Goal: Communication & Community: Answer question/provide support

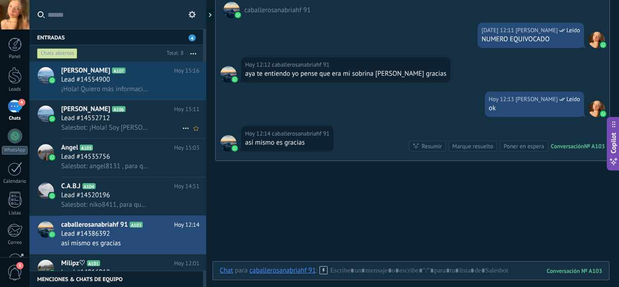
click at [114, 116] on h3 "Lead #14552712" at bounding box center [87, 118] width 53 height 9
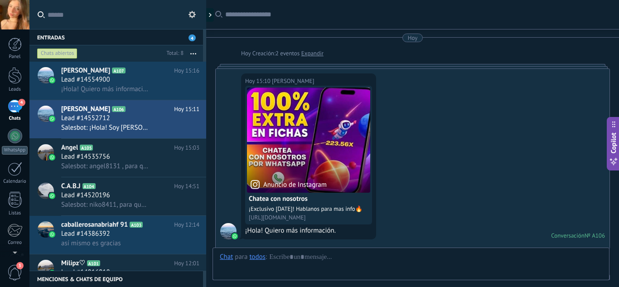
scroll to position [229, 0]
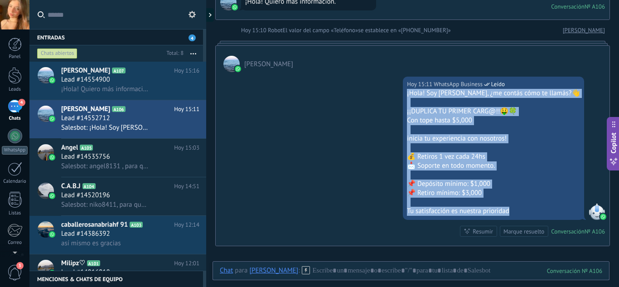
drag, startPoint x: 433, startPoint y: 92, endPoint x: 553, endPoint y: 211, distance: 168.5
click at [553, 211] on div "Hoy 15:11 WhatsApp Business Leído ¡Hola! Soy Lucila, ¿me contás cómo te llamás?…" at bounding box center [493, 148] width 181 height 143
copy div "¡Hola! Soy Lucila, ¿me contás cómo te llamás?👋 ¡¡DUPLICA TU PRIMER CARG@!!🤑🍀 Co…"
click at [144, 96] on div "Felipe A107 Hoy 15:16 Lead #14554900 ¡Hola! Quiero más información." at bounding box center [133, 81] width 145 height 38
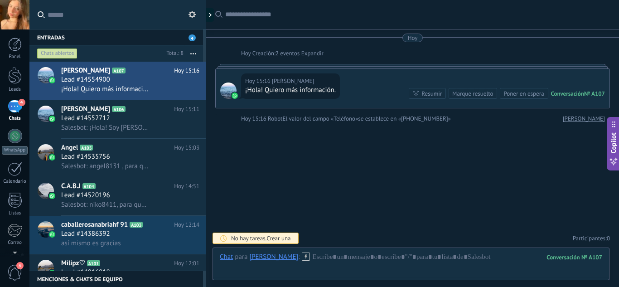
click at [577, 95] on div "Conversación" at bounding box center [567, 94] width 33 height 8
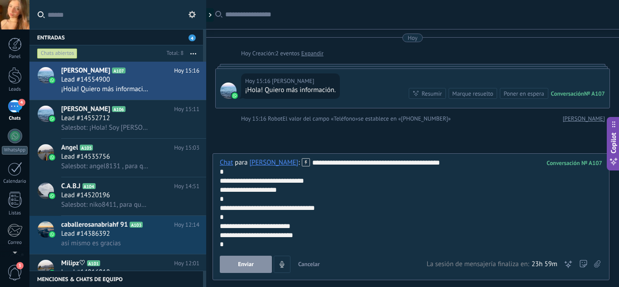
click at [249, 264] on span "Enviar" at bounding box center [246, 264] width 16 height 6
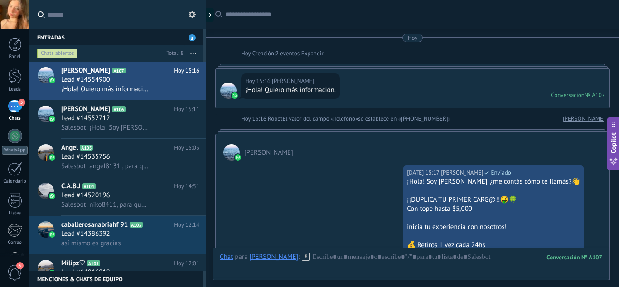
scroll to position [206, 0]
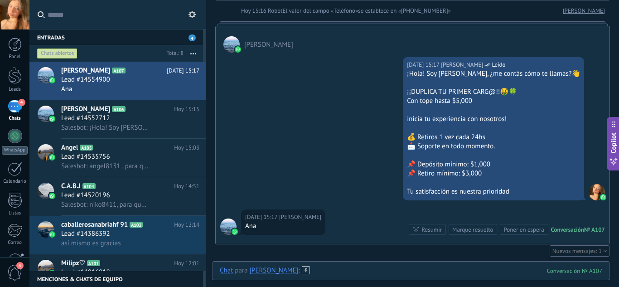
click at [370, 266] on div "Chat para Felipe : 107 Enviar Cancelar Rastrear clics en links ? Reducir links …" at bounding box center [411, 279] width 382 height 27
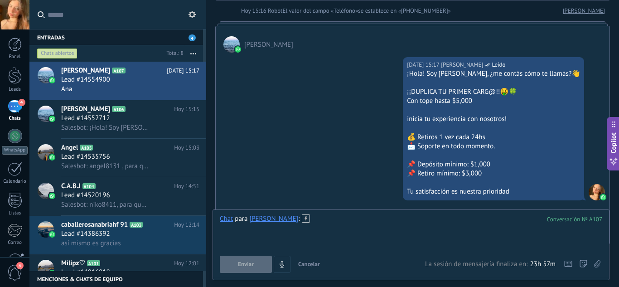
paste div
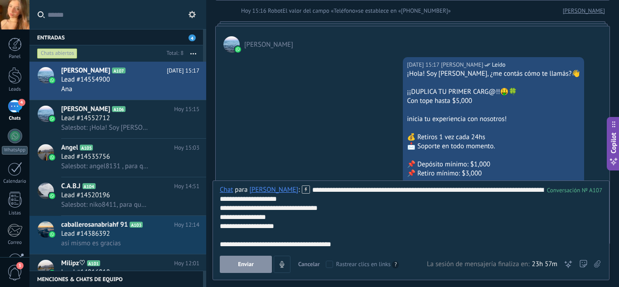
click at [253, 267] on span "Enviar" at bounding box center [246, 264] width 16 height 6
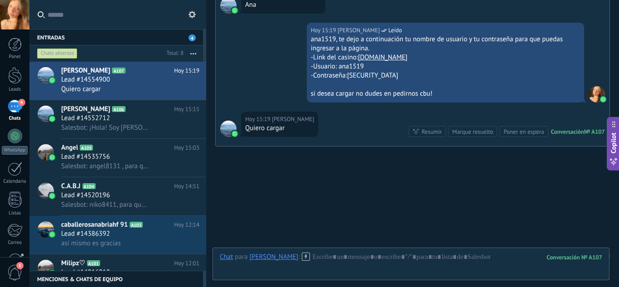
scroll to position [347, 0]
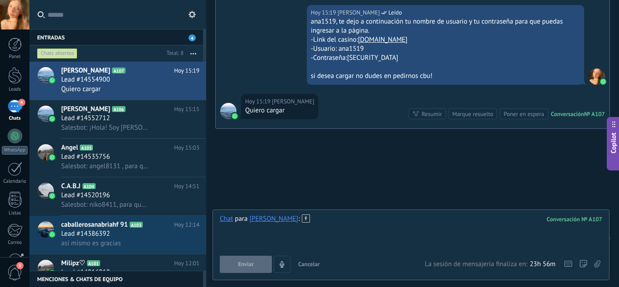
click at [352, 267] on div "Chat para Felipe : 107 Enviar Cancelar Rastrear clics en links ? Reducir links …" at bounding box center [411, 243] width 382 height 58
paste div
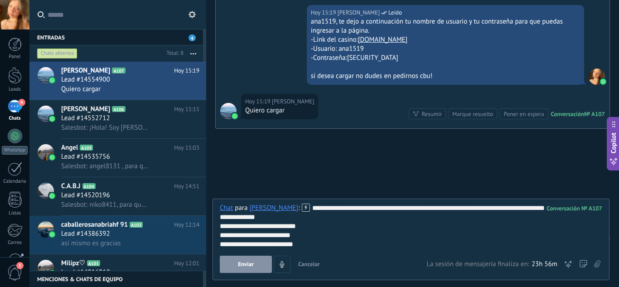
click at [255, 261] on button "Enviar" at bounding box center [246, 263] width 52 height 17
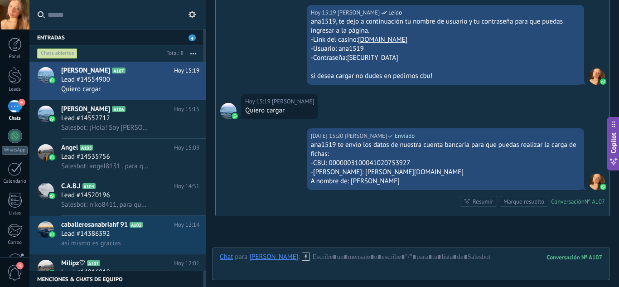
scroll to position [434, 0]
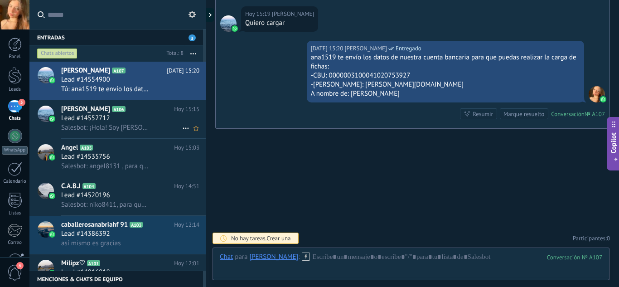
click at [138, 123] on div "Salesbot: ¡Hola! Soy Lucila, ¿me contás cómo te llamás?👋 ¡¡DUPLICA TU PRIMER CA…" at bounding box center [130, 128] width 138 height 10
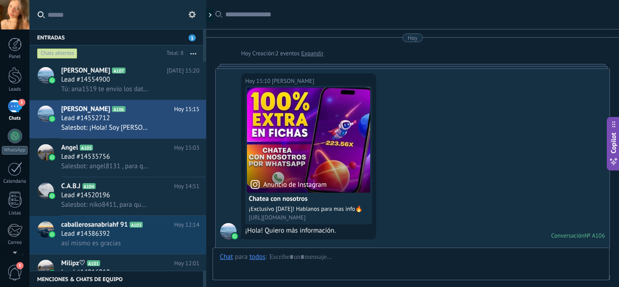
scroll to position [229, 0]
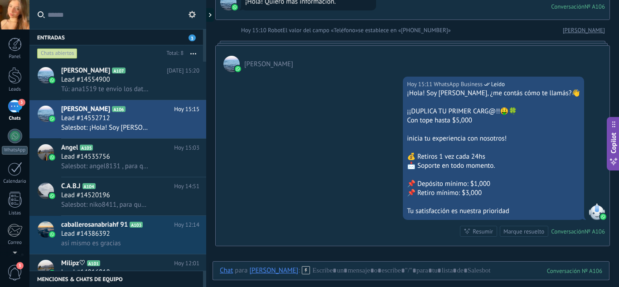
click at [569, 231] on div "Conversación" at bounding box center [568, 231] width 34 height 8
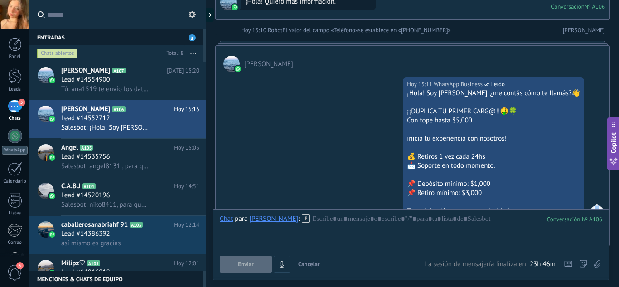
click at [312, 226] on div at bounding box center [411, 231] width 382 height 34
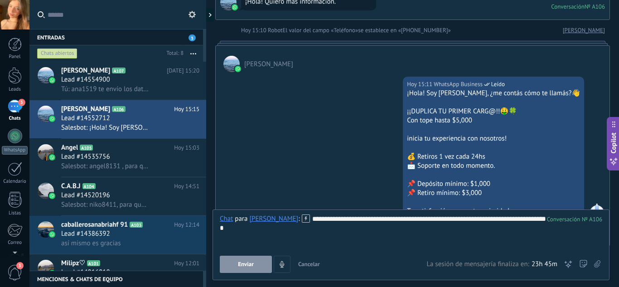
click at [238, 264] on span "Enviar" at bounding box center [246, 264] width 16 height 6
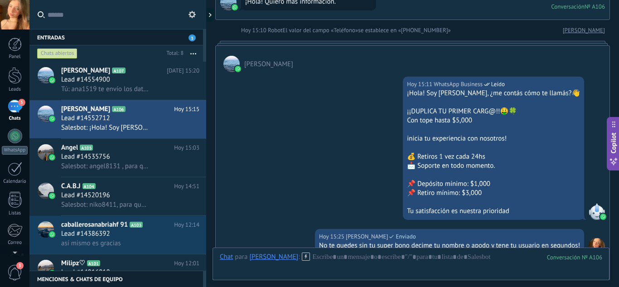
scroll to position [380, 0]
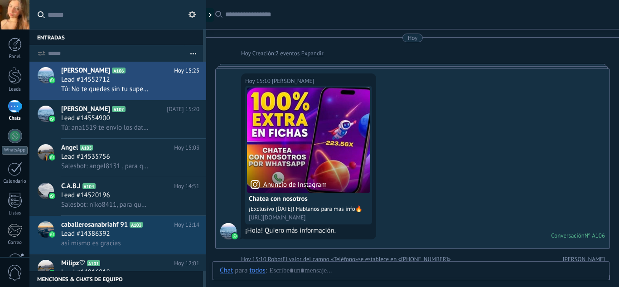
scroll to position [340, 0]
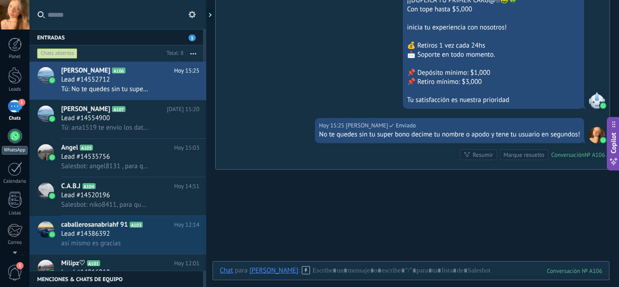
click at [13, 135] on div at bounding box center [15, 136] width 14 height 14
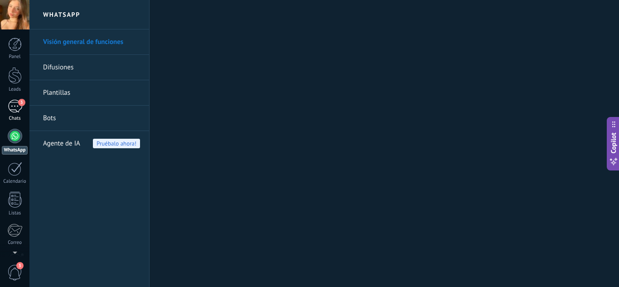
click at [17, 108] on div "3" at bounding box center [15, 106] width 14 height 13
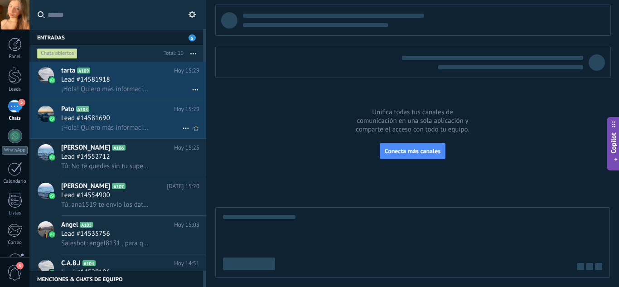
click at [152, 122] on div "Lead #14581690" at bounding box center [130, 118] width 138 height 9
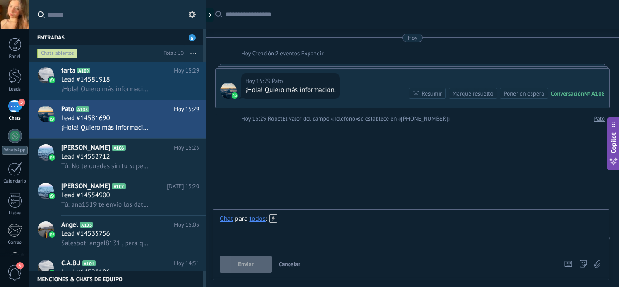
click at [346, 254] on div "Chat para todos : Enviar Cancelar Rastrear clics en links ? Reducir links largo…" at bounding box center [411, 243] width 382 height 58
paste div
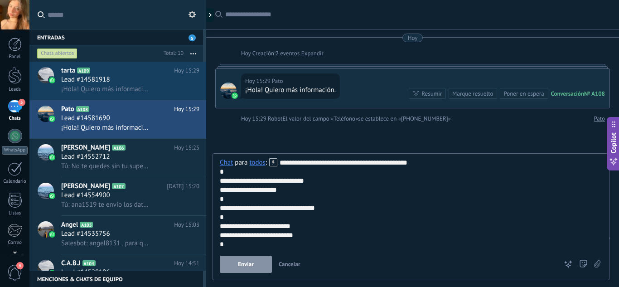
click at [252, 266] on span "Enviar" at bounding box center [246, 264] width 16 height 6
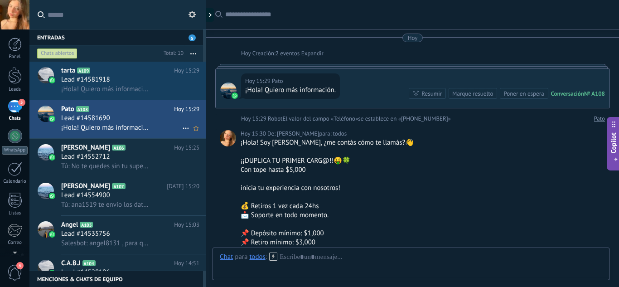
scroll to position [136, 0]
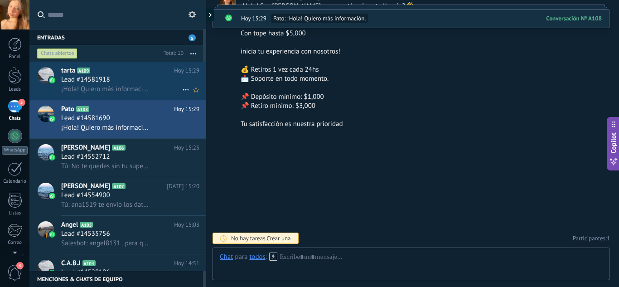
click at [132, 89] on span "¡Hola! Quiero más información." at bounding box center [105, 89] width 88 height 9
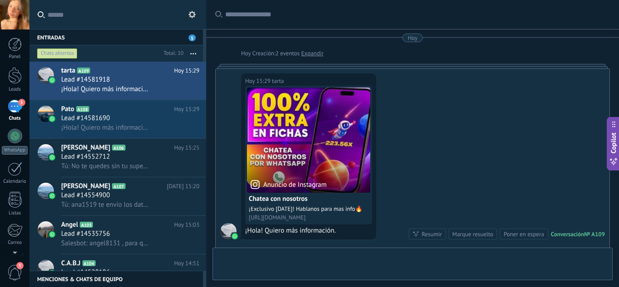
scroll to position [13, 0]
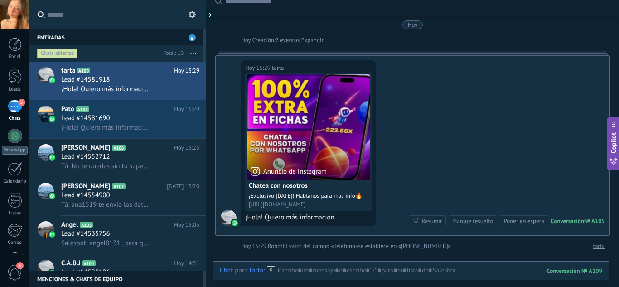
click at [567, 222] on div "Conversación" at bounding box center [567, 221] width 33 height 8
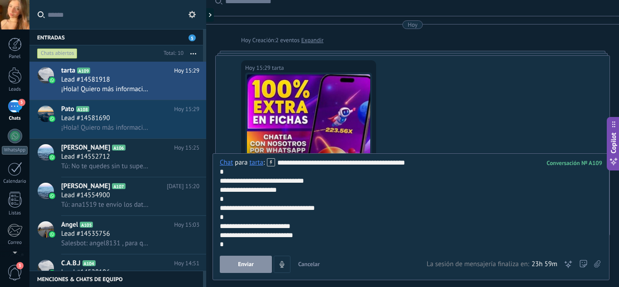
click at [250, 260] on button "Enviar" at bounding box center [246, 263] width 52 height 17
click at [104, 122] on span "Lead #14581690" at bounding box center [85, 118] width 49 height 9
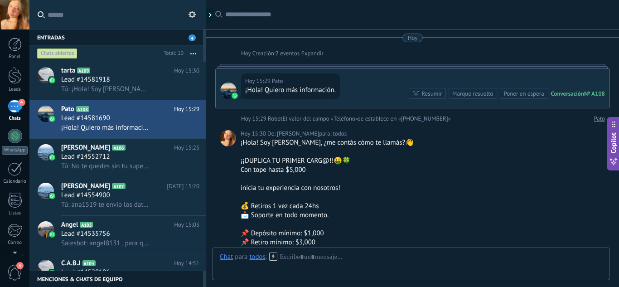
click at [578, 95] on div "Conversación" at bounding box center [567, 94] width 33 height 8
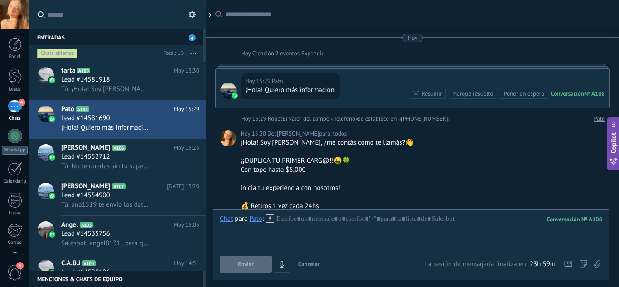
click at [358, 226] on div at bounding box center [411, 231] width 382 height 34
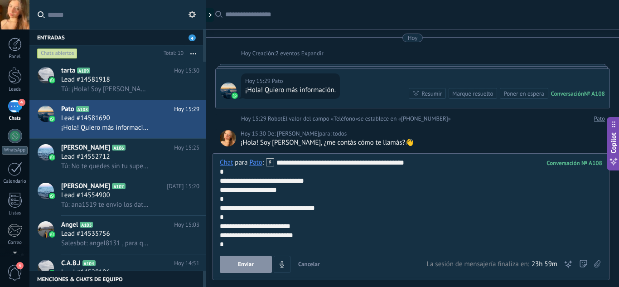
click at [261, 262] on button "Enviar" at bounding box center [246, 263] width 52 height 17
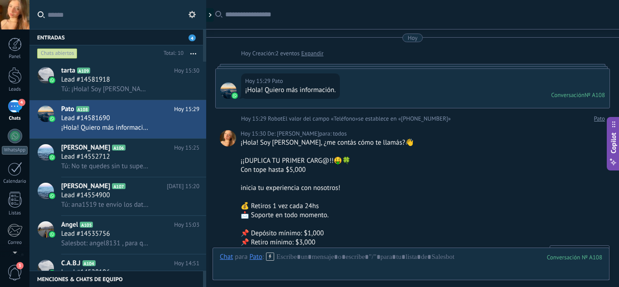
scroll to position [136, 0]
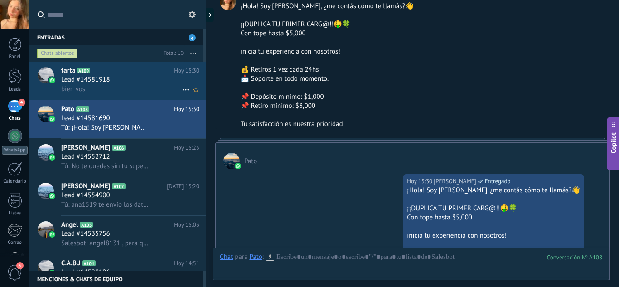
click at [129, 80] on div "Lead #14581918" at bounding box center [130, 79] width 138 height 9
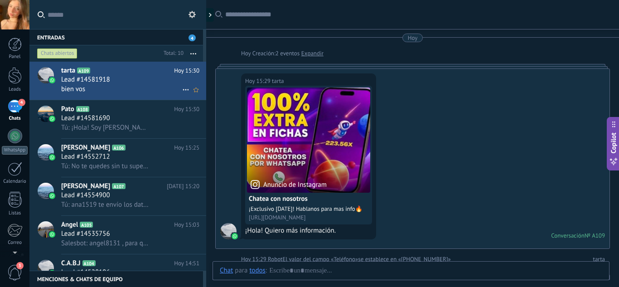
scroll to position [386, 0]
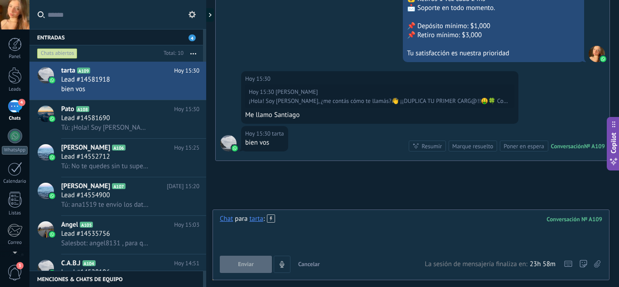
click at [327, 272] on div "Chat para tarta : 109 Enviar Cancelar Rastrear clics en links ? Reducir links l…" at bounding box center [411, 243] width 382 height 58
paste div
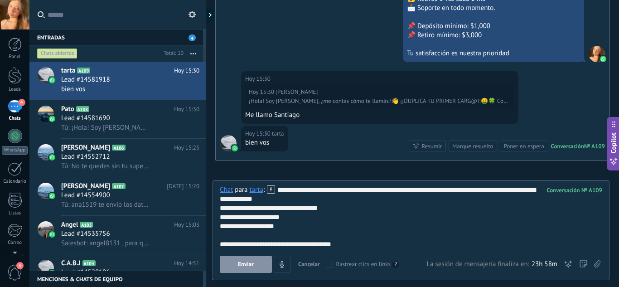
click at [277, 187] on div "**********" at bounding box center [411, 216] width 382 height 63
click at [255, 264] on button "Enviar" at bounding box center [246, 263] width 52 height 17
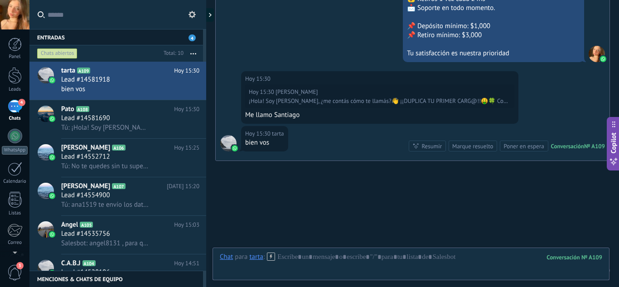
scroll to position [524, 0]
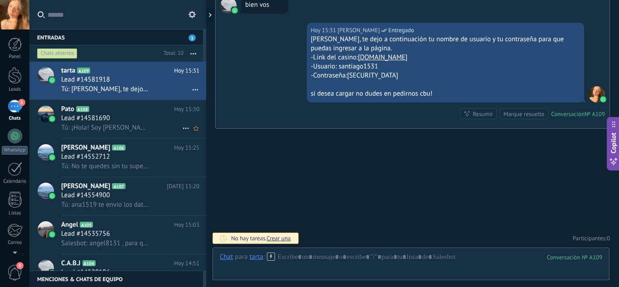
click at [131, 113] on h2 "Pato A108" at bounding box center [117, 109] width 113 height 9
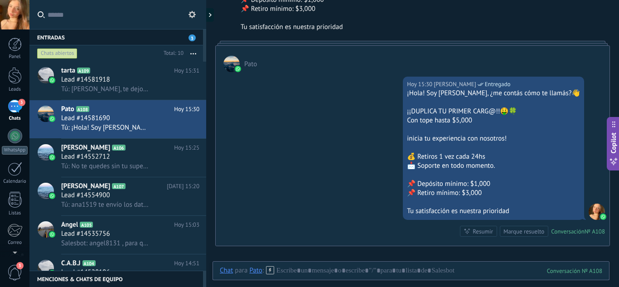
scroll to position [233, 0]
click at [88, 76] on span "Lead #14581918" at bounding box center [85, 79] width 49 height 9
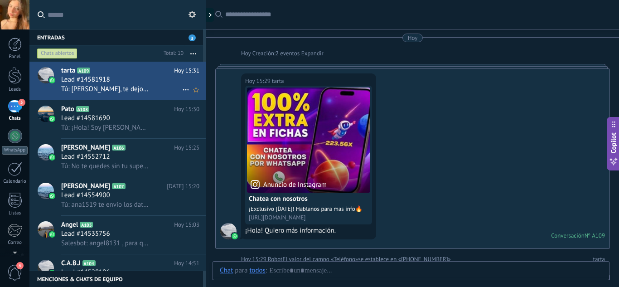
scroll to position [456, 0]
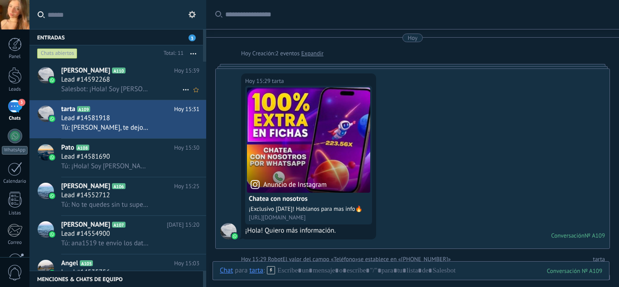
scroll to position [456, 0]
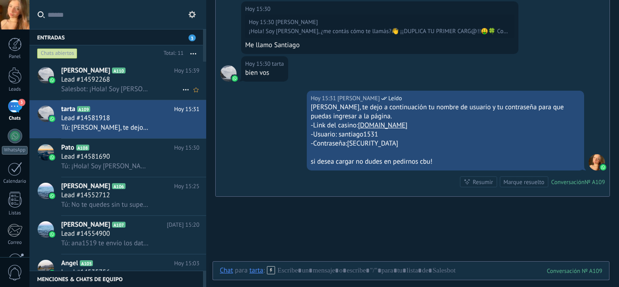
click at [91, 81] on span "Lead #14592268" at bounding box center [85, 79] width 49 height 9
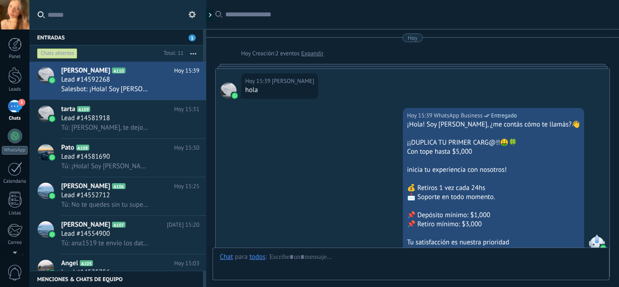
scroll to position [49, 0]
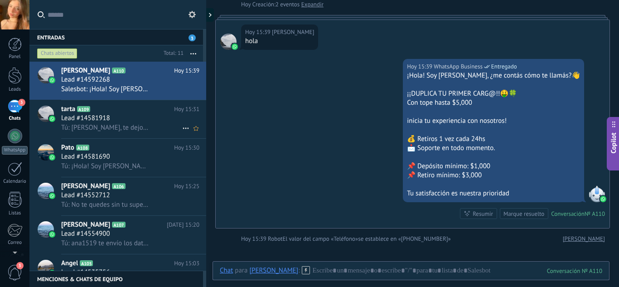
click at [144, 125] on span "Tú: Hola Santiago, te dejo a continuación tu nombre de usuario y tu contraseña …" at bounding box center [105, 127] width 88 height 9
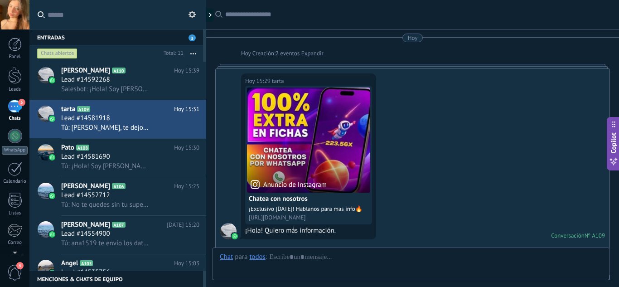
scroll to position [524, 0]
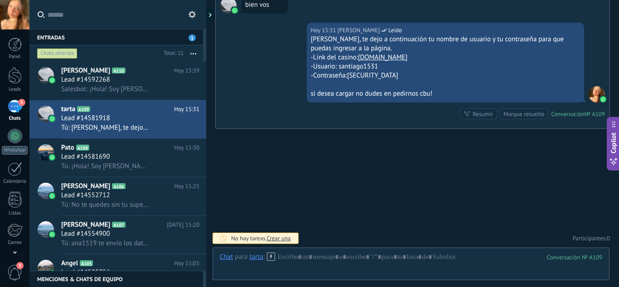
click at [360, 61] on link "[DOMAIN_NAME]" at bounding box center [382, 57] width 49 height 9
click at [352, 70] on div "-Usuario: santiago1531" at bounding box center [445, 66] width 269 height 9
copy div "santiago1531"
click at [560, 112] on div "Conversación" at bounding box center [568, 114] width 34 height 8
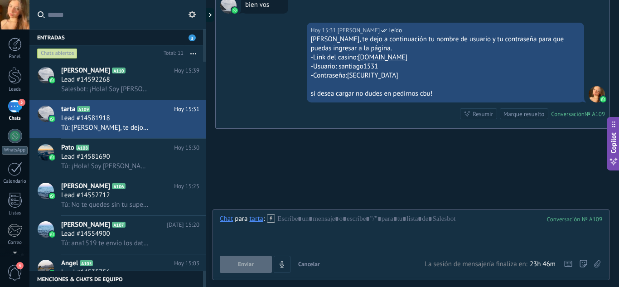
click at [406, 216] on div at bounding box center [411, 231] width 382 height 34
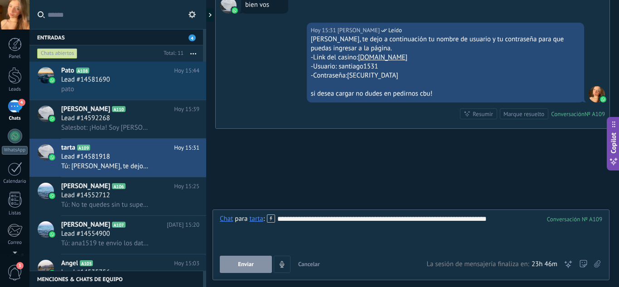
click at [250, 269] on button "Enviar" at bounding box center [246, 263] width 52 height 17
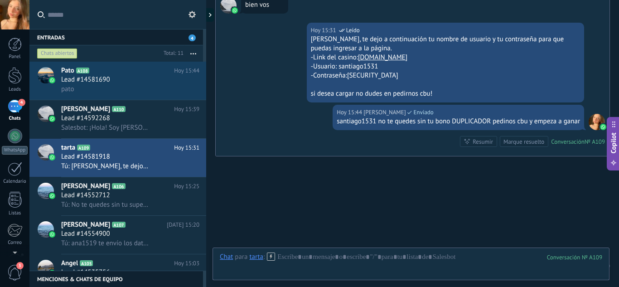
scroll to position [552, 0]
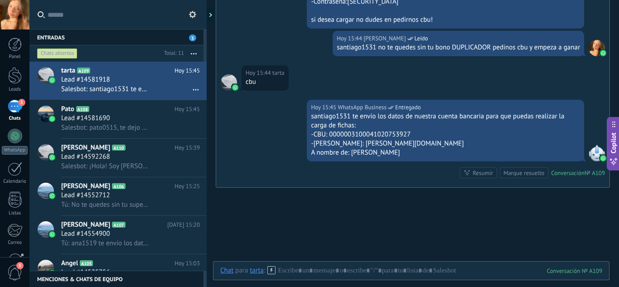
click at [207, 106] on div at bounding box center [207, 143] width 0 height 287
click at [113, 119] on h3 "Lead #14581690" at bounding box center [87, 118] width 53 height 9
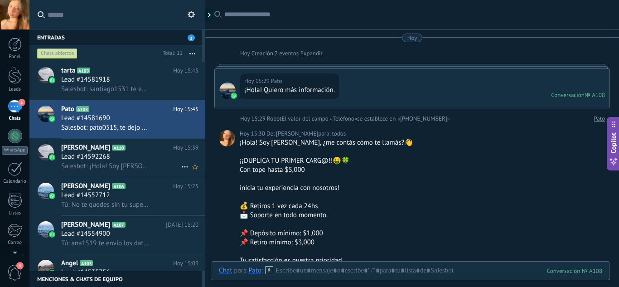
scroll to position [461, 0]
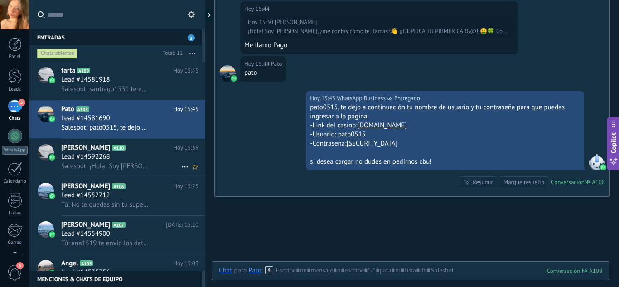
click at [117, 157] on div "Lead #14592268" at bounding box center [129, 156] width 137 height 9
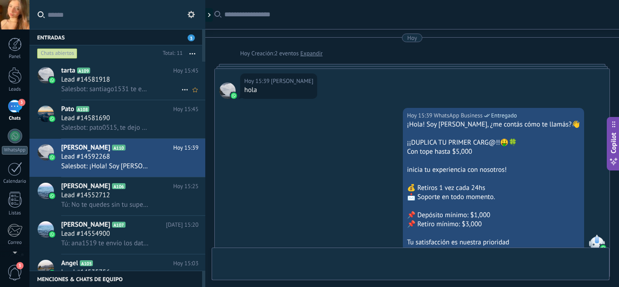
click at [119, 95] on div "tarta A109 Hoy 15:45 Lead #14581918 Salesbot: santiago1531 te envío los datos d…" at bounding box center [133, 81] width 144 height 38
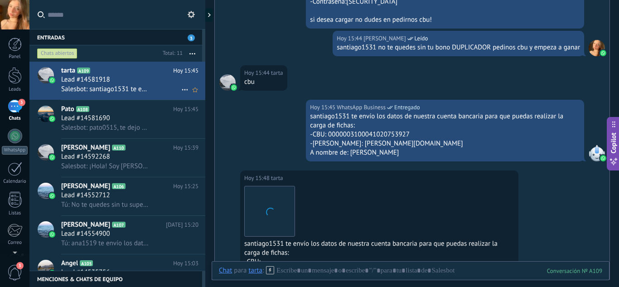
scroll to position [730, 0]
